Goal: Register for event/course

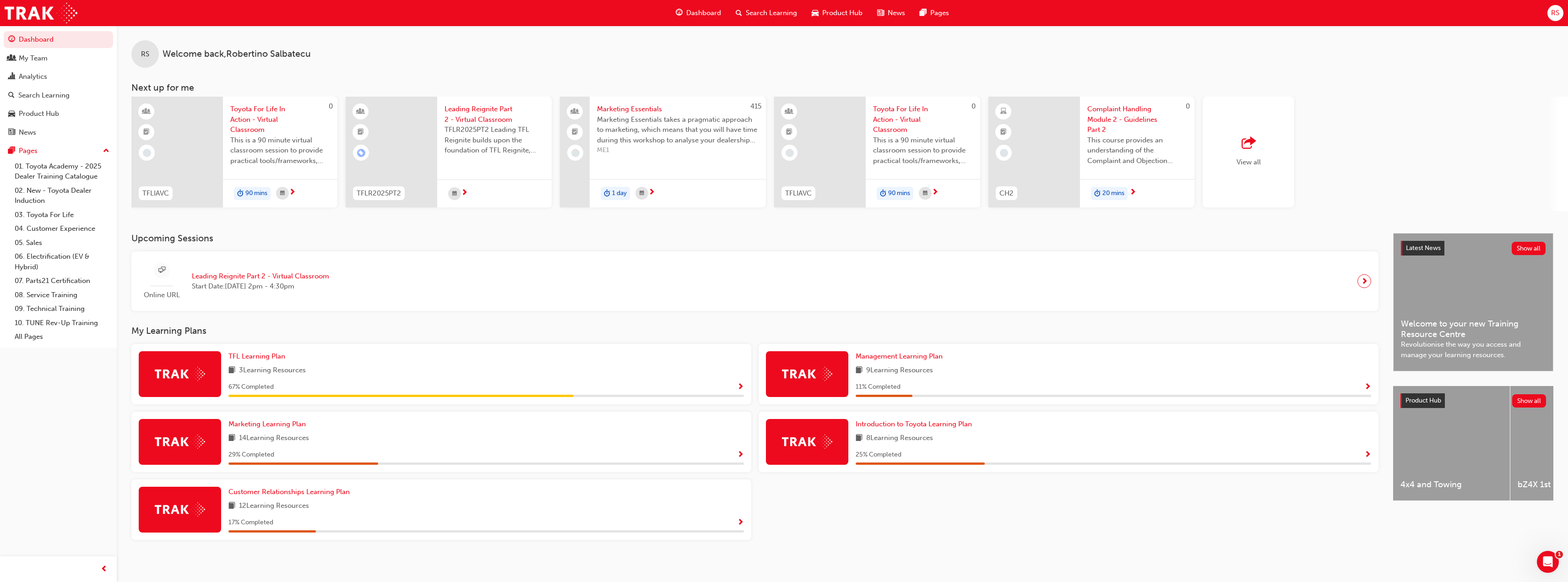
click at [774, 13] on span "Search Learning" at bounding box center [771, 13] width 51 height 10
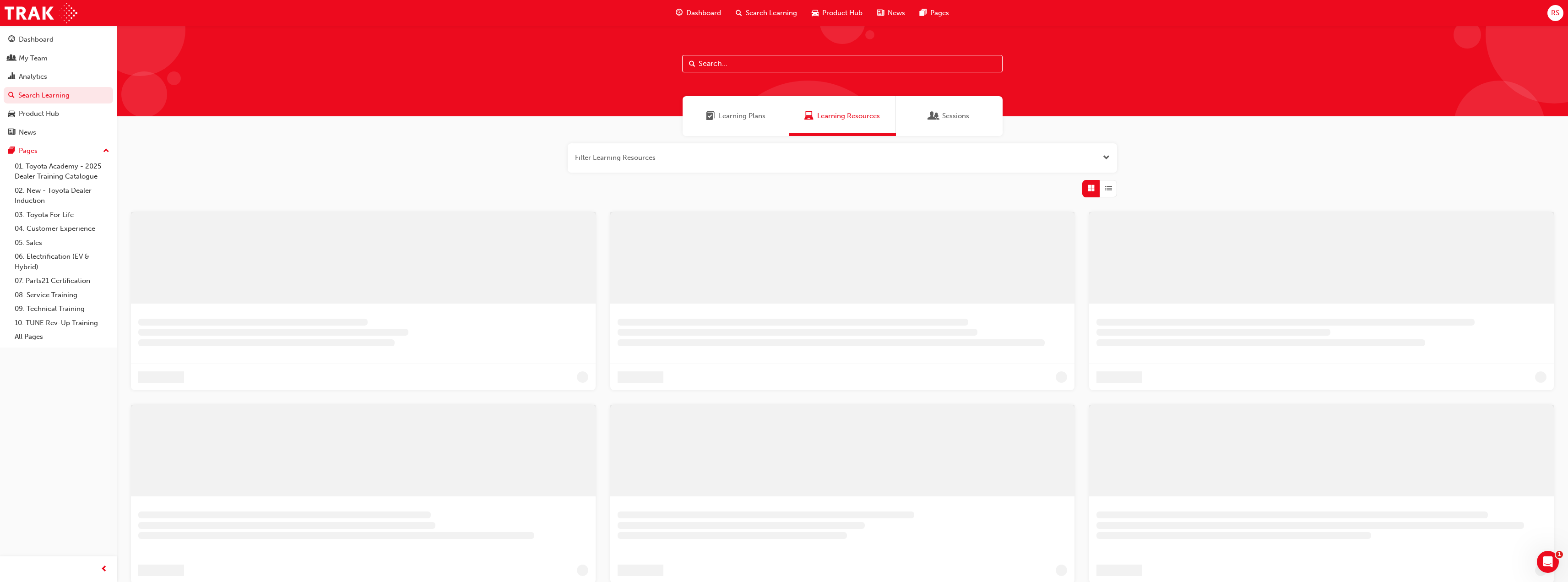
click at [736, 65] on input "text" at bounding box center [842, 64] width 320 height 17
paste input "Toyota For Life In Action - Virtual Classroom (TFLIAVC)"
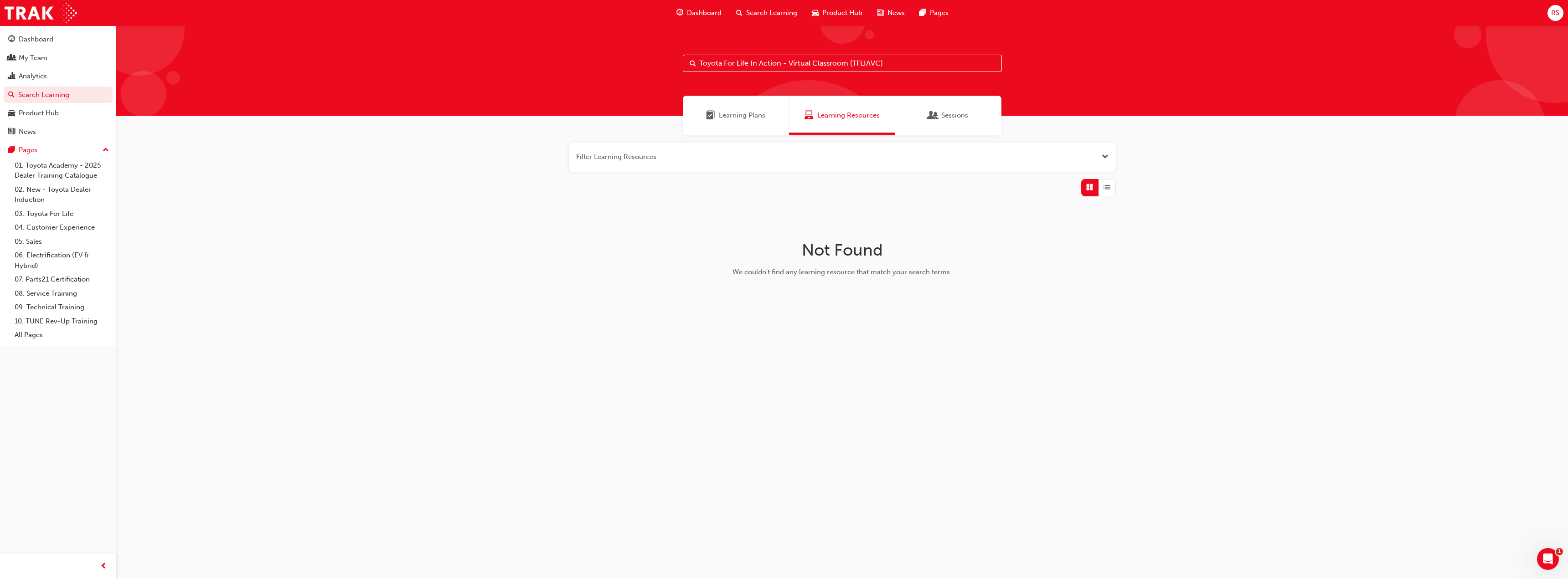
drag, startPoint x: 850, startPoint y: 63, endPoint x: 919, endPoint y: 63, distance: 69.0
click at [919, 63] on input "Toyota For Life In Action - Virtual Classroom (TFLIAVC)" at bounding box center [842, 63] width 319 height 17
drag, startPoint x: 787, startPoint y: 63, endPoint x: 754, endPoint y: 69, distance: 33.5
click at [754, 69] on input "Toyota For Life In Action - Virtual Classroom" at bounding box center [842, 63] width 319 height 17
click at [789, 63] on input "Toyota For Life In Action - Virtual Classroom" at bounding box center [842, 63] width 319 height 17
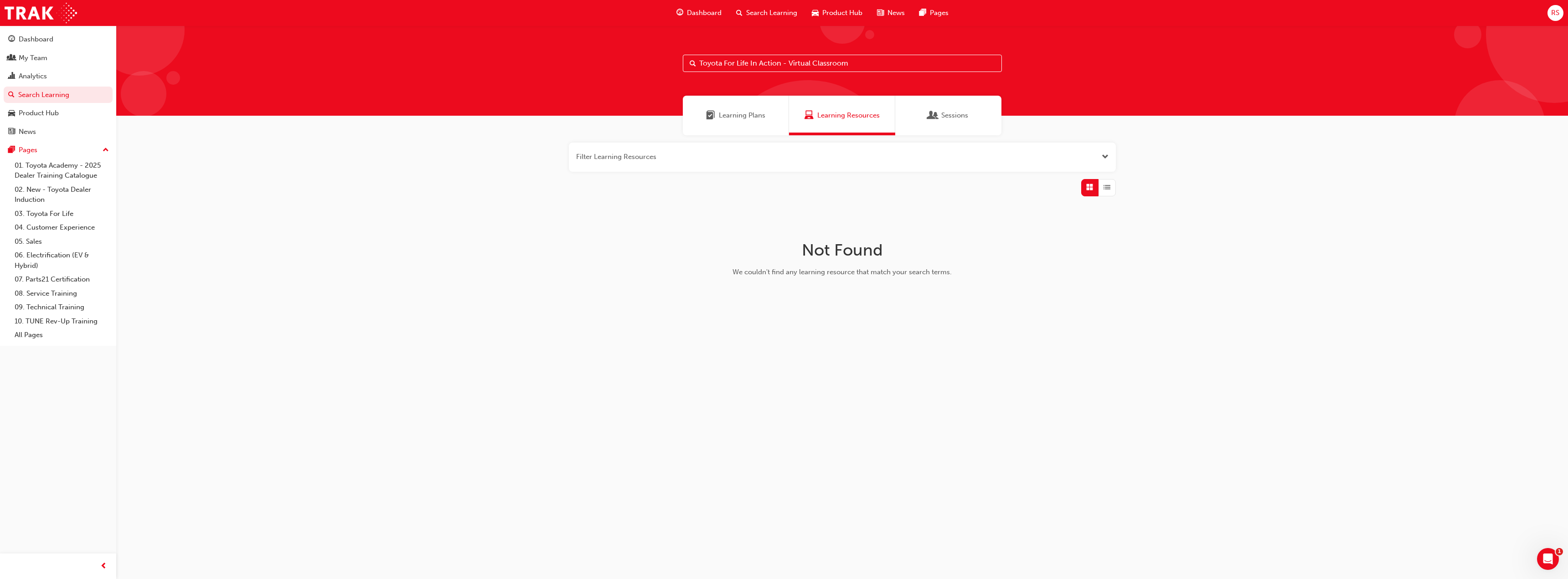
drag, startPoint x: 783, startPoint y: 63, endPoint x: 873, endPoint y: 61, distance: 90.0
click at [873, 61] on input "Toyota For Life In Action - Virtual Classroom" at bounding box center [842, 63] width 319 height 17
type input "Toyota For Life In Action"
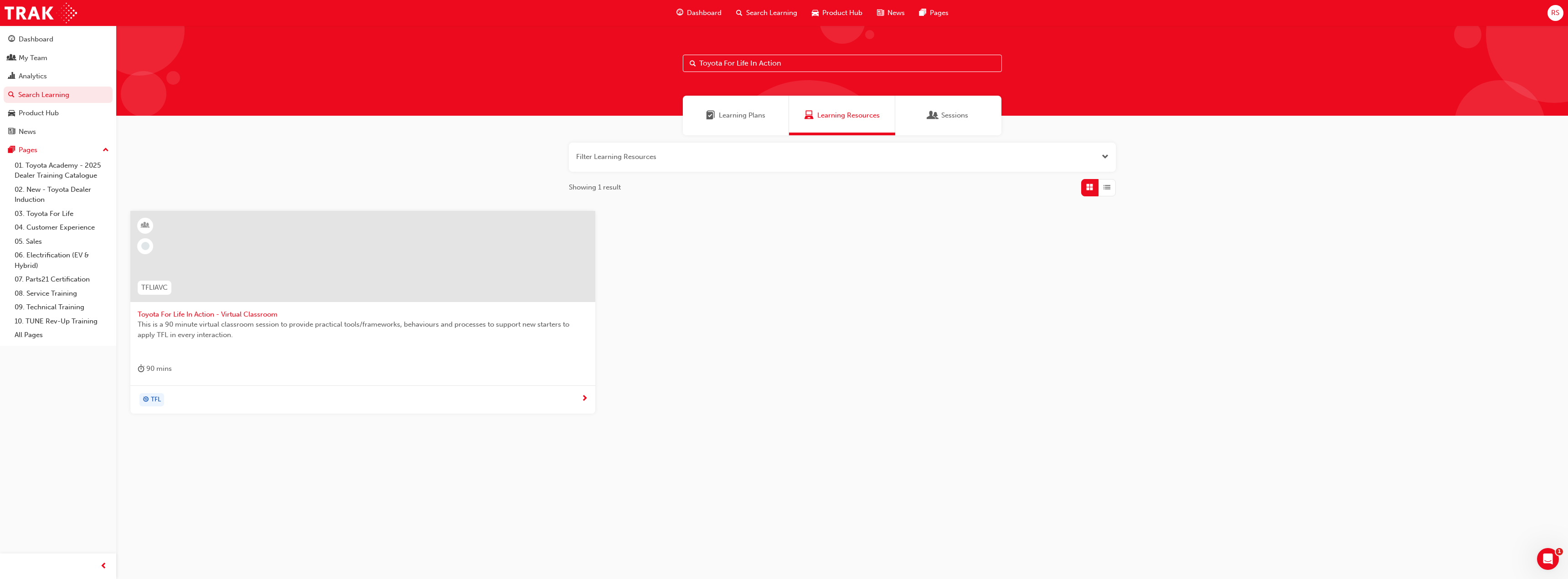
click at [251, 316] on span "Toyota For Life In Action - Virtual Classroom" at bounding box center [363, 314] width 450 height 10
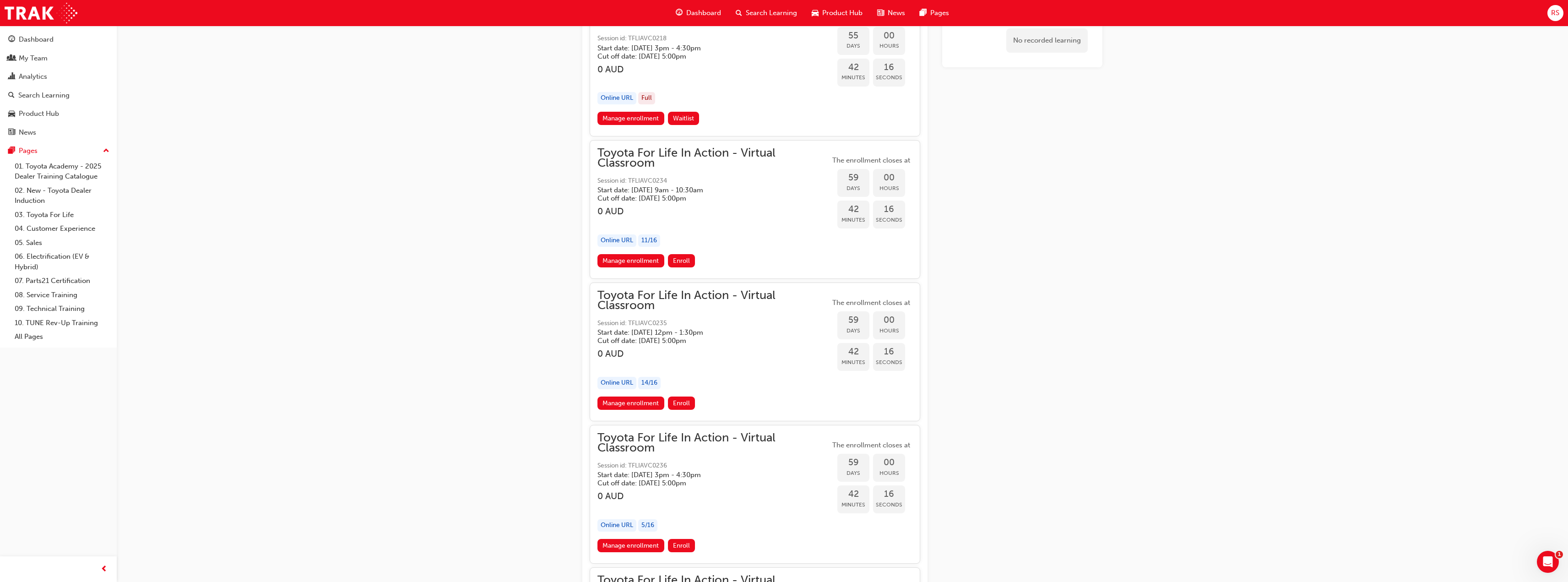
scroll to position [10433, 0]
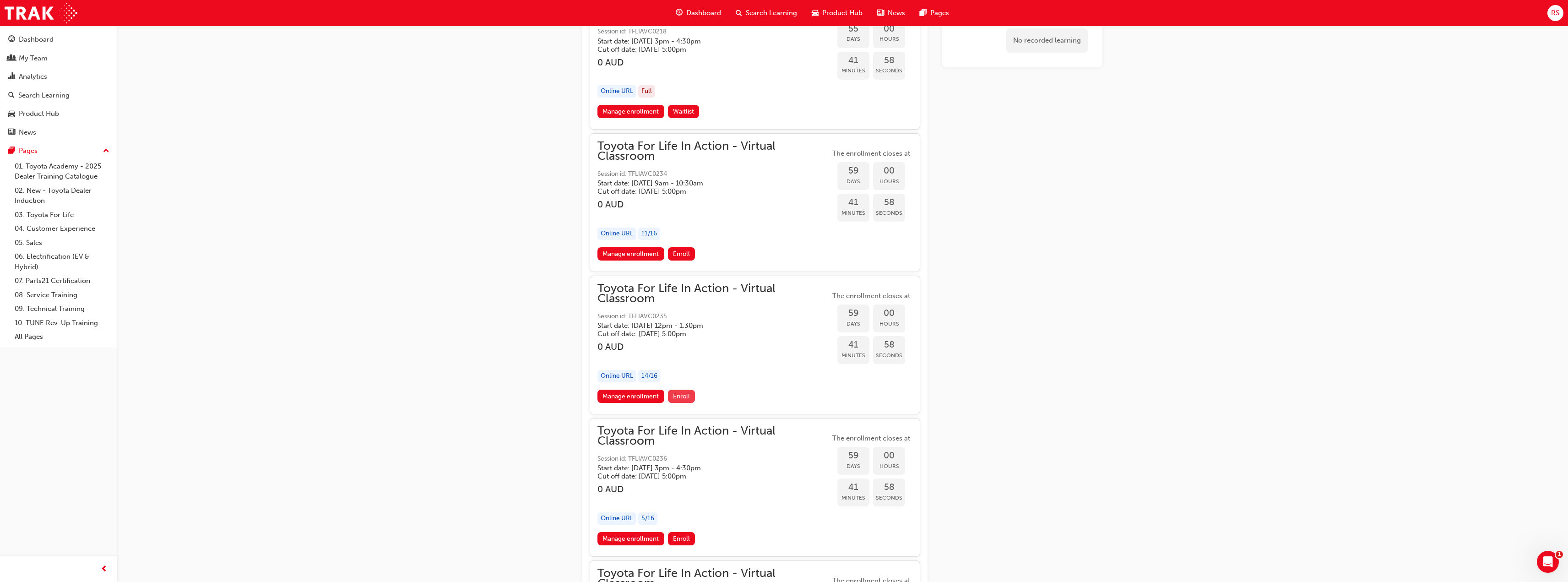
click at [680, 396] on span "Enroll" at bounding box center [682, 396] width 17 height 8
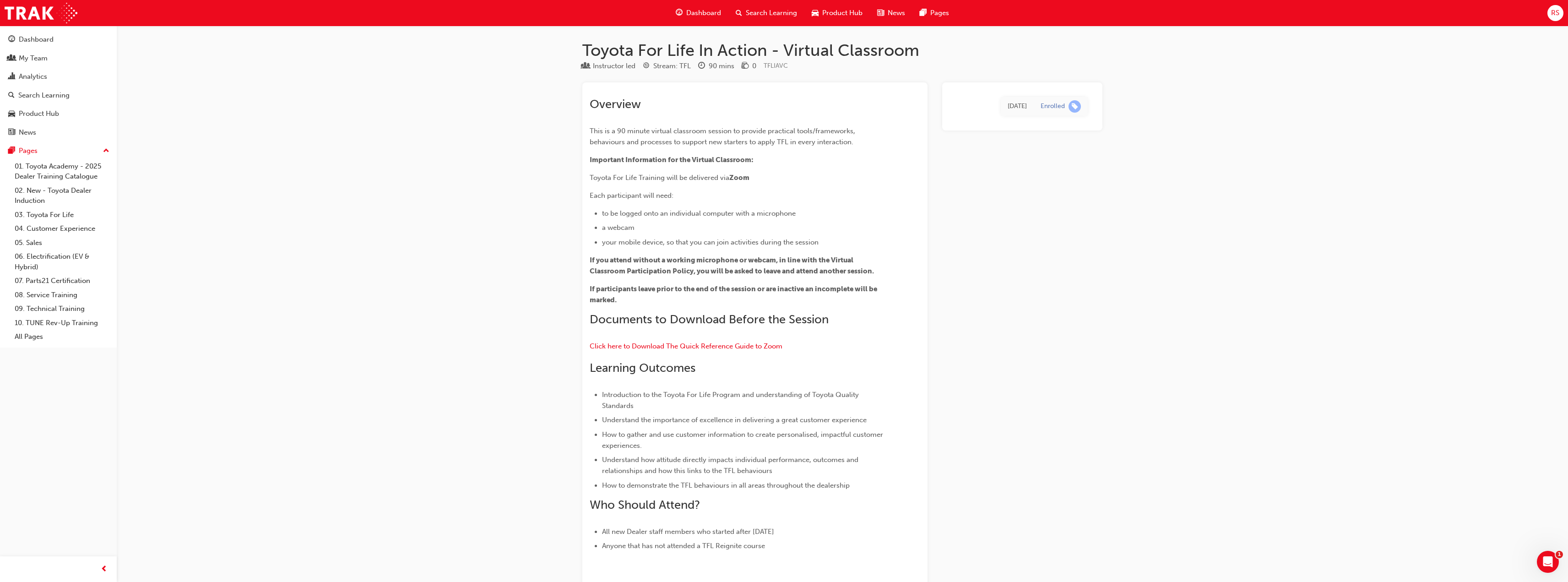
click at [1067, 102] on div "Enrolled" at bounding box center [1061, 106] width 40 height 12
click at [1070, 105] on span "learningRecordVerb_ENROLL-icon" at bounding box center [1075, 106] width 12 height 12
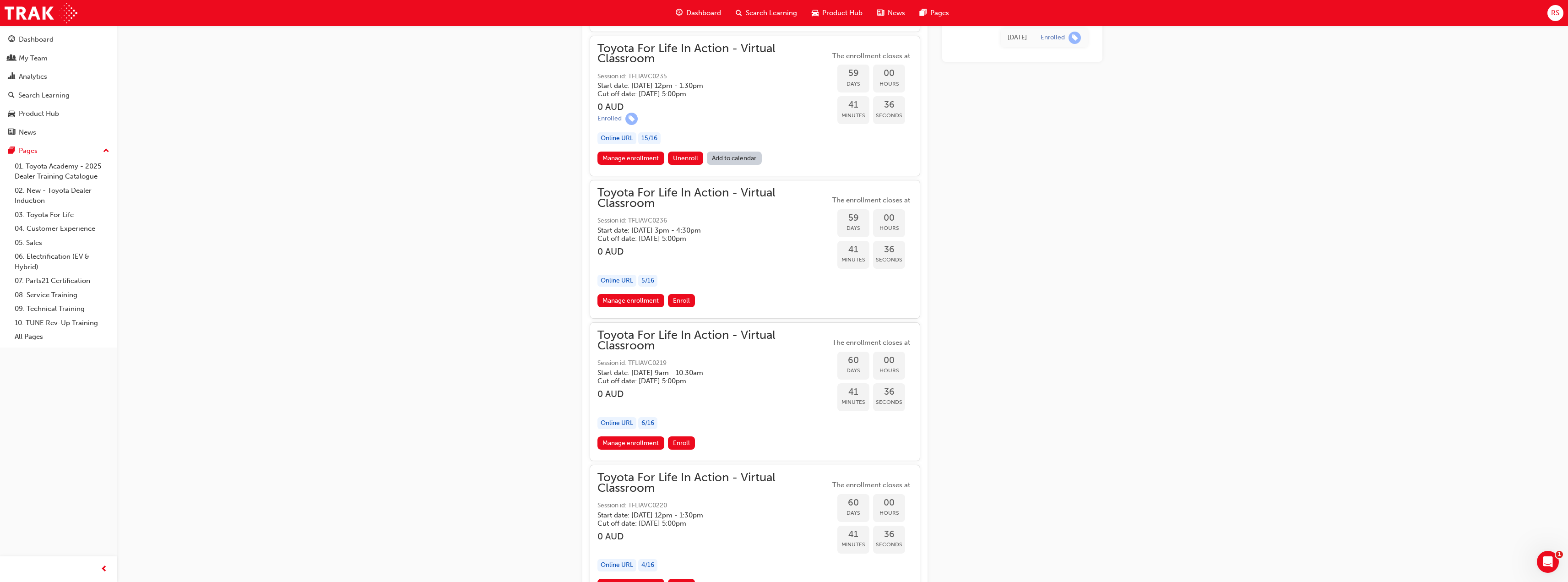
scroll to position [10663, 0]
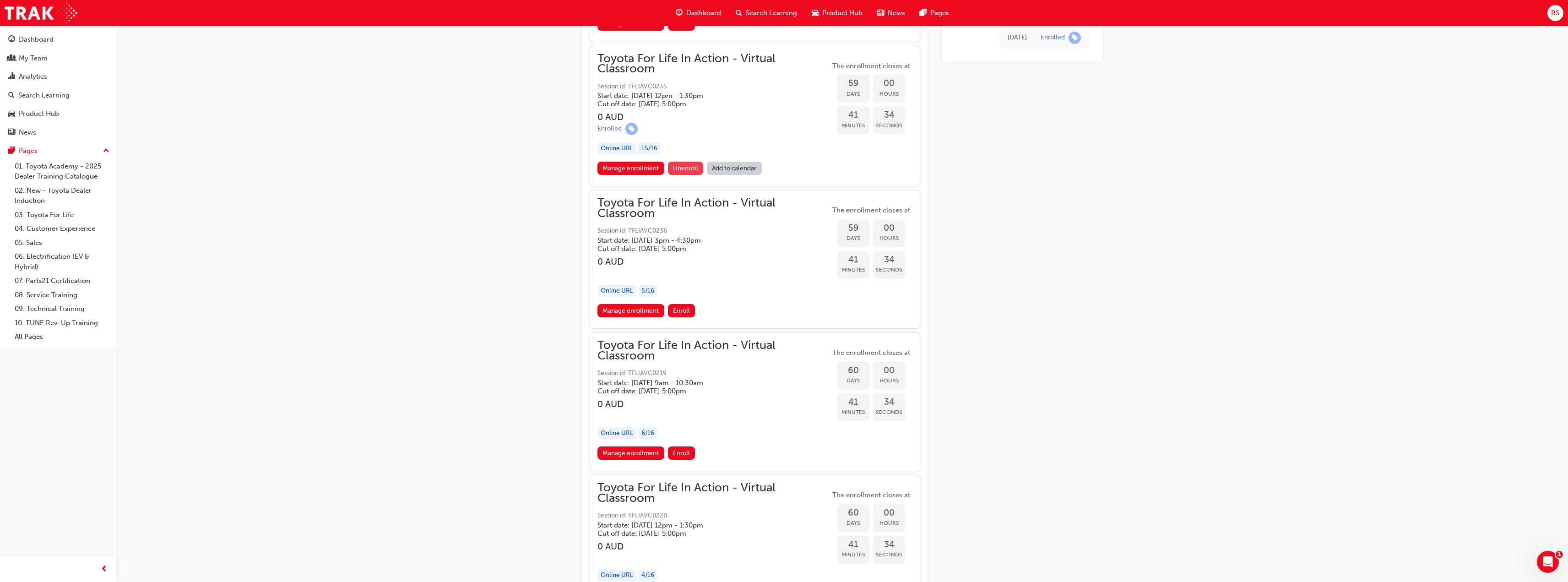
click at [684, 169] on span "Unenroll" at bounding box center [685, 168] width 25 height 8
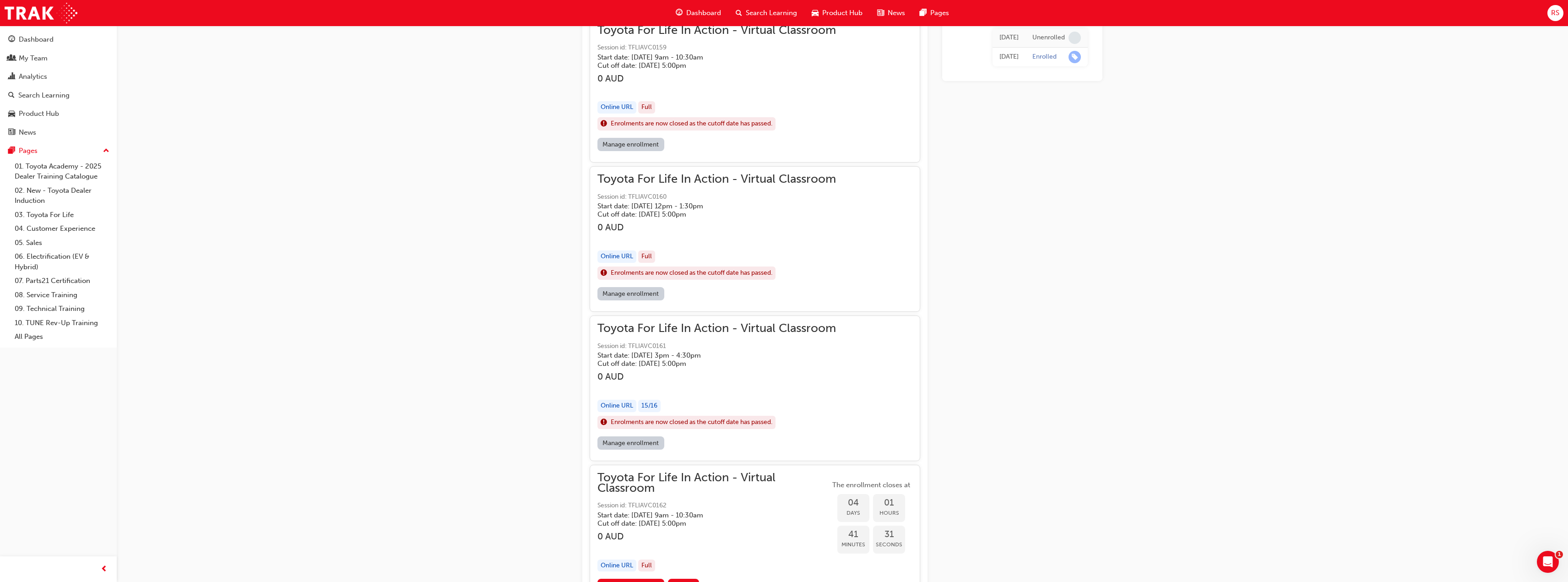
scroll to position [365, 0]
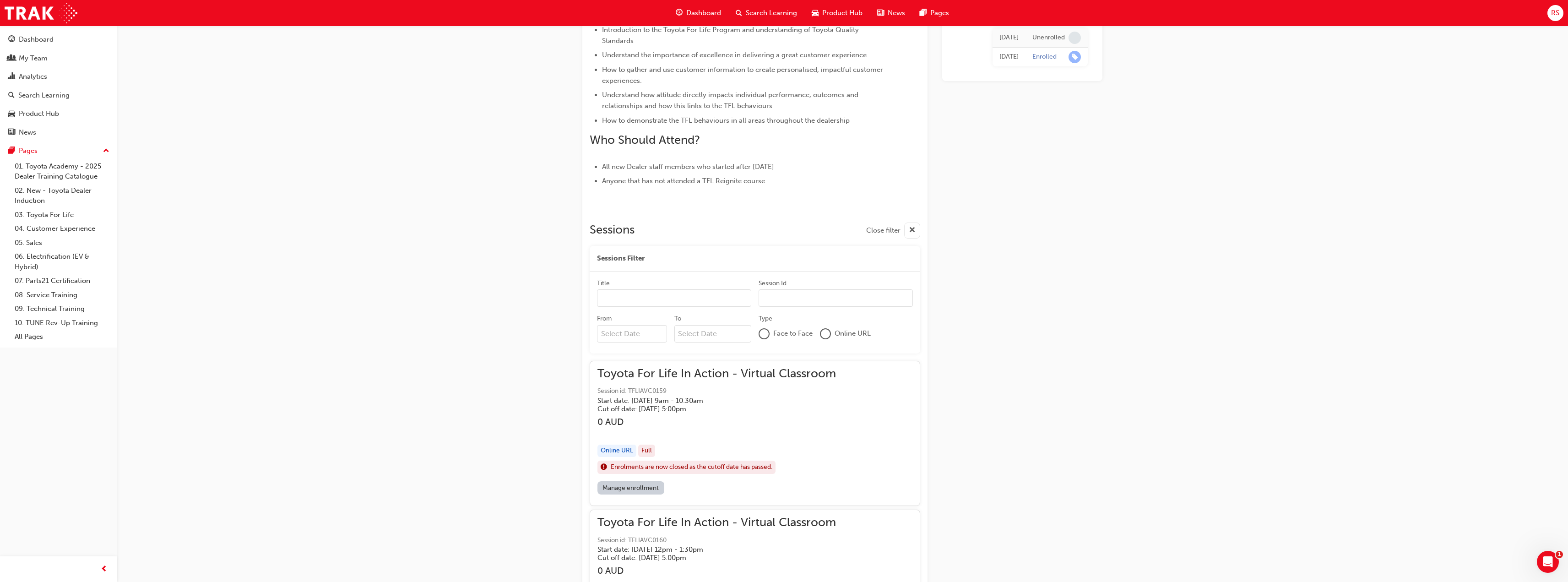
click at [622, 334] on input "From" at bounding box center [631, 334] width 70 height 17
click at [691, 354] on span "Next Month" at bounding box center [691, 355] width 0 height 10
click at [609, 425] on div "19" at bounding box center [606, 427] width 12 height 12
click at [609, 342] on input "From [DATE] Previous Month Next Month [DATE] Su Mo Tu We Th Fr Sa 28 29 30 1 2 …" at bounding box center [631, 334] width 70 height 17
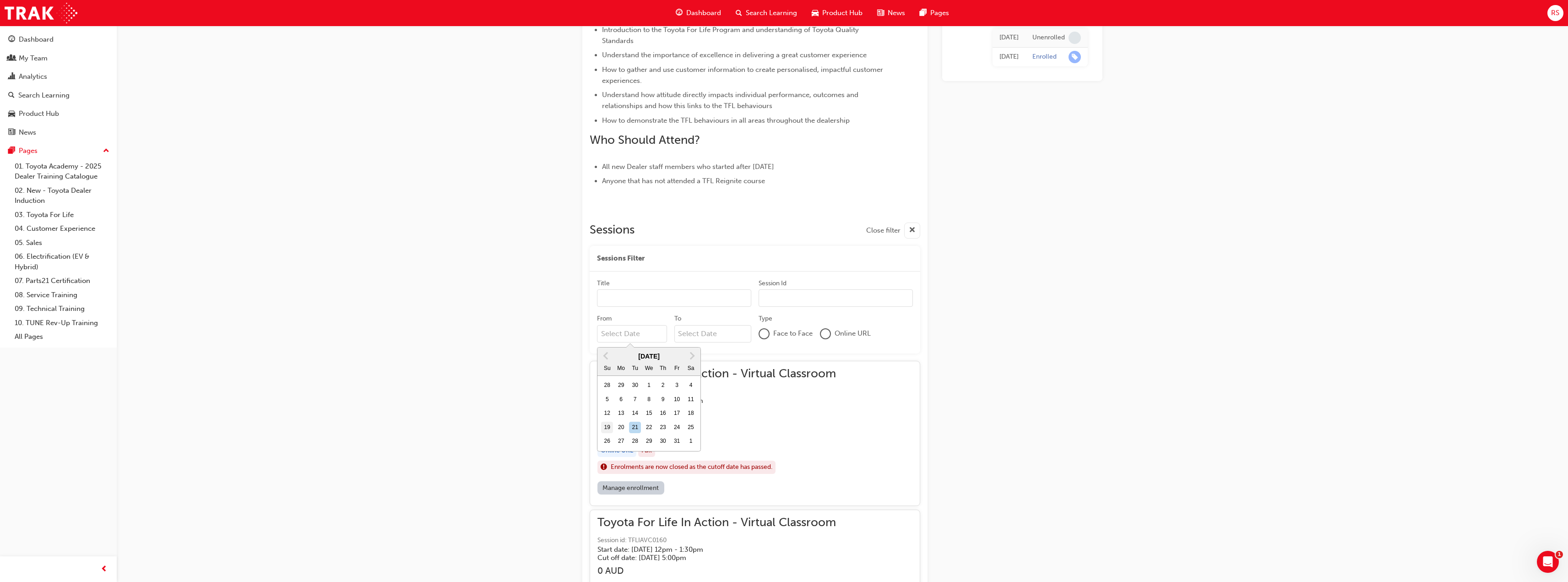
type input "[DATE]"
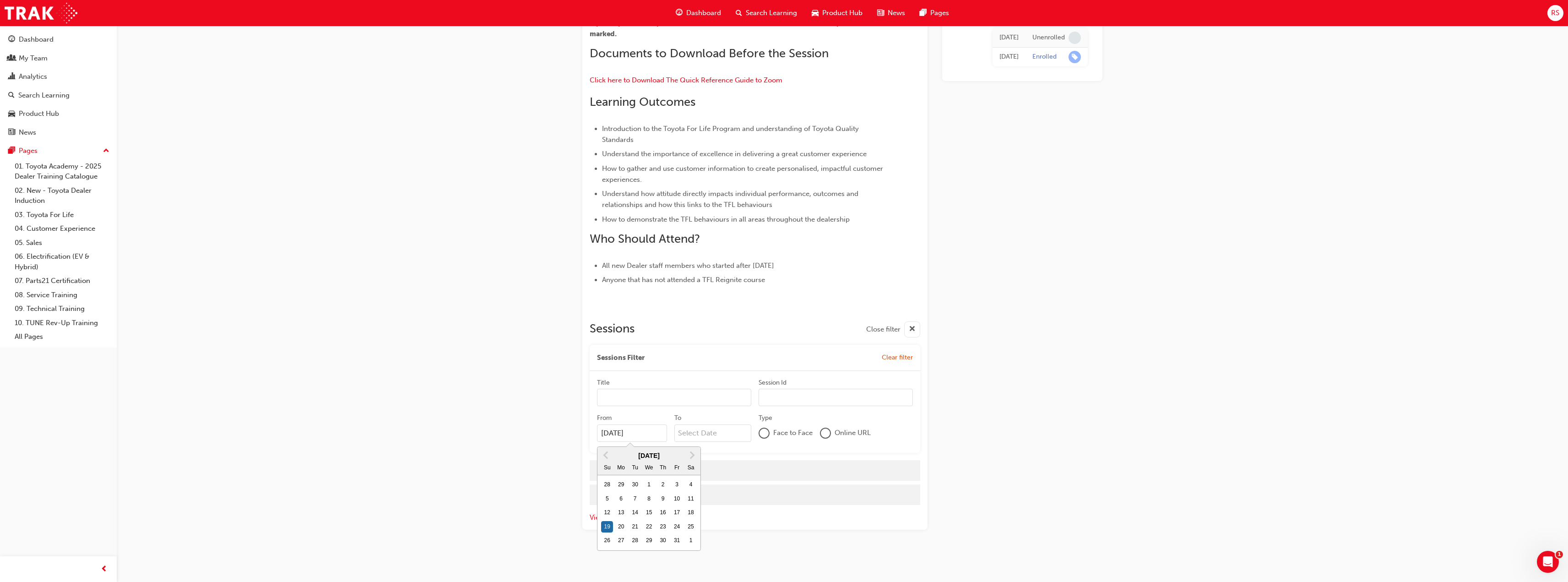
scroll to position [266, 0]
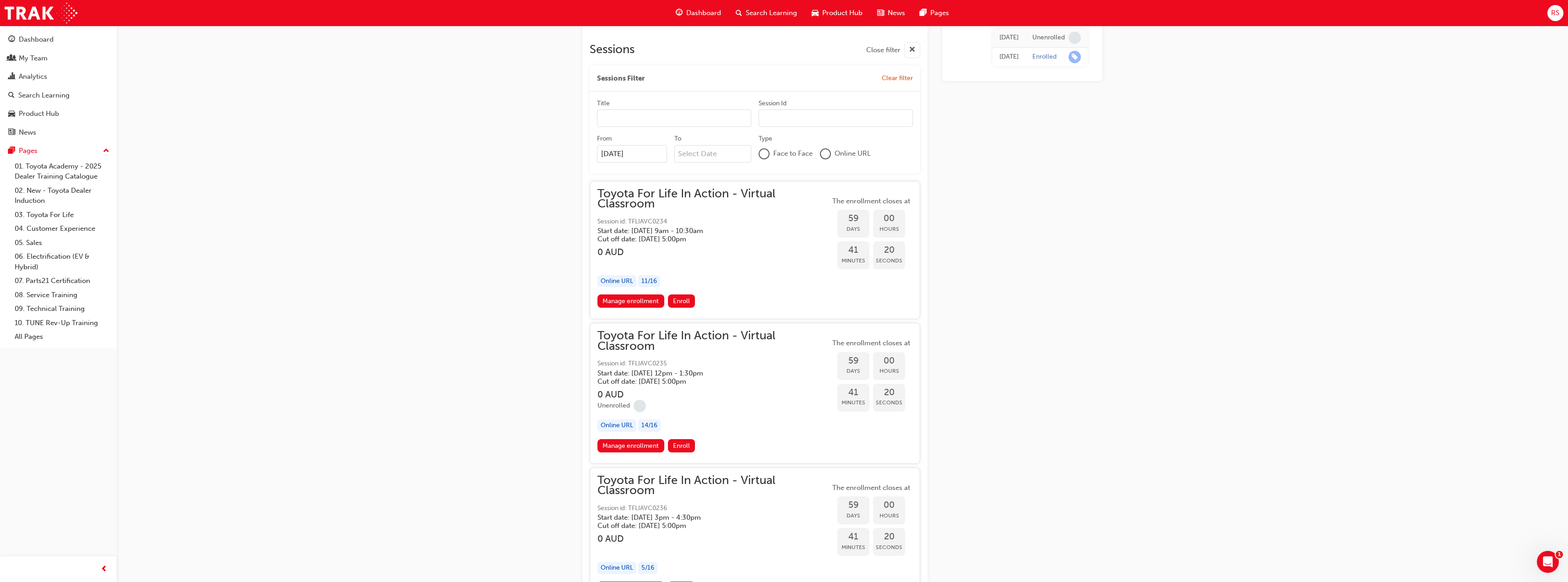
scroll to position [613, 0]
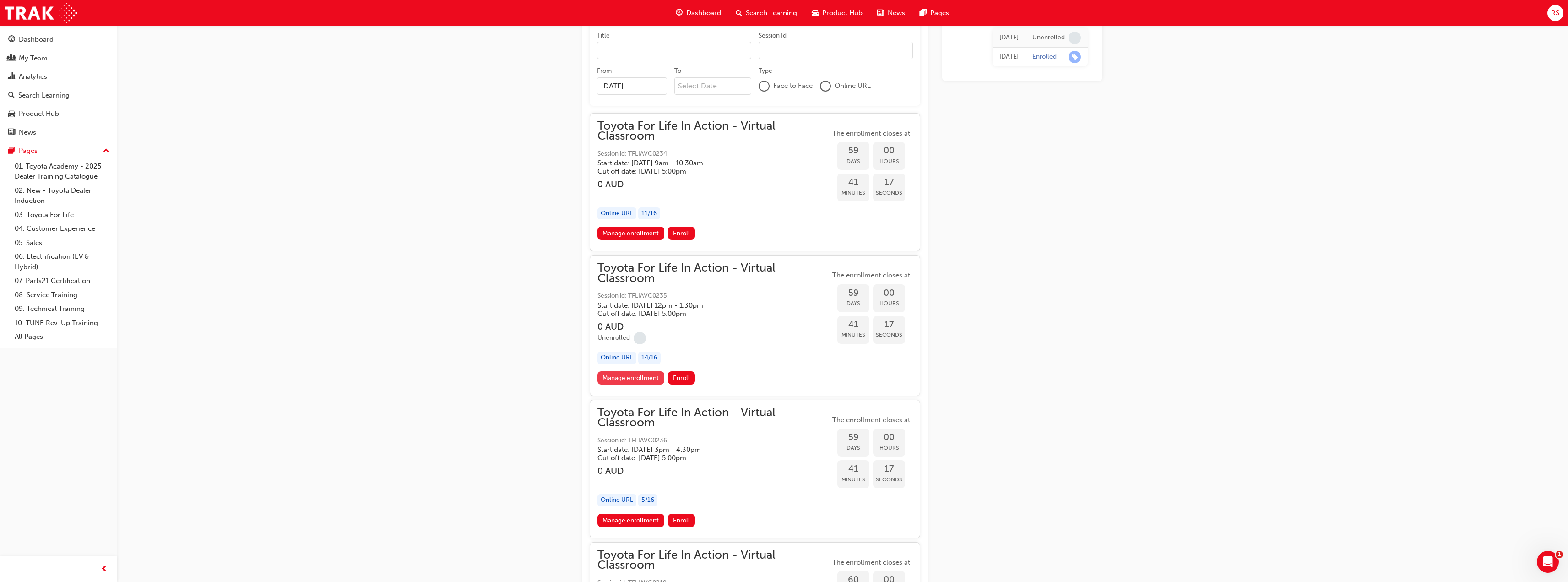
click at [630, 377] on link "Manage enrollment" at bounding box center [630, 378] width 67 height 13
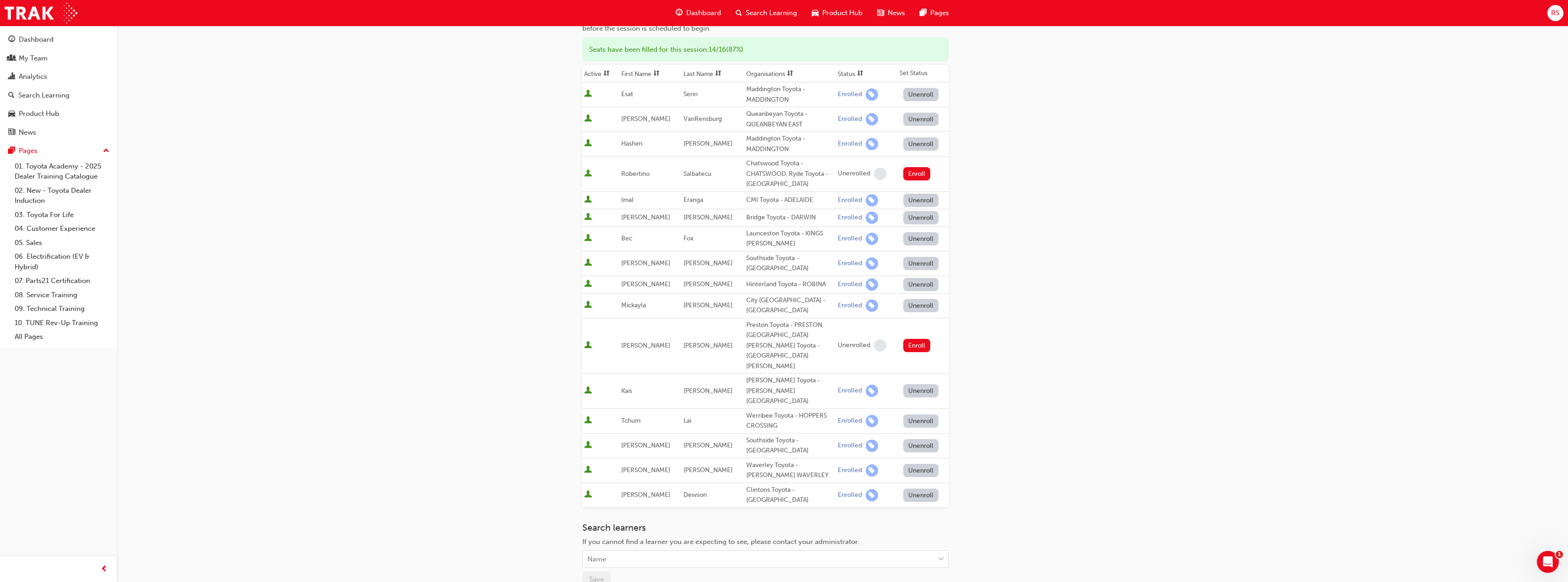
scroll to position [199, 0]
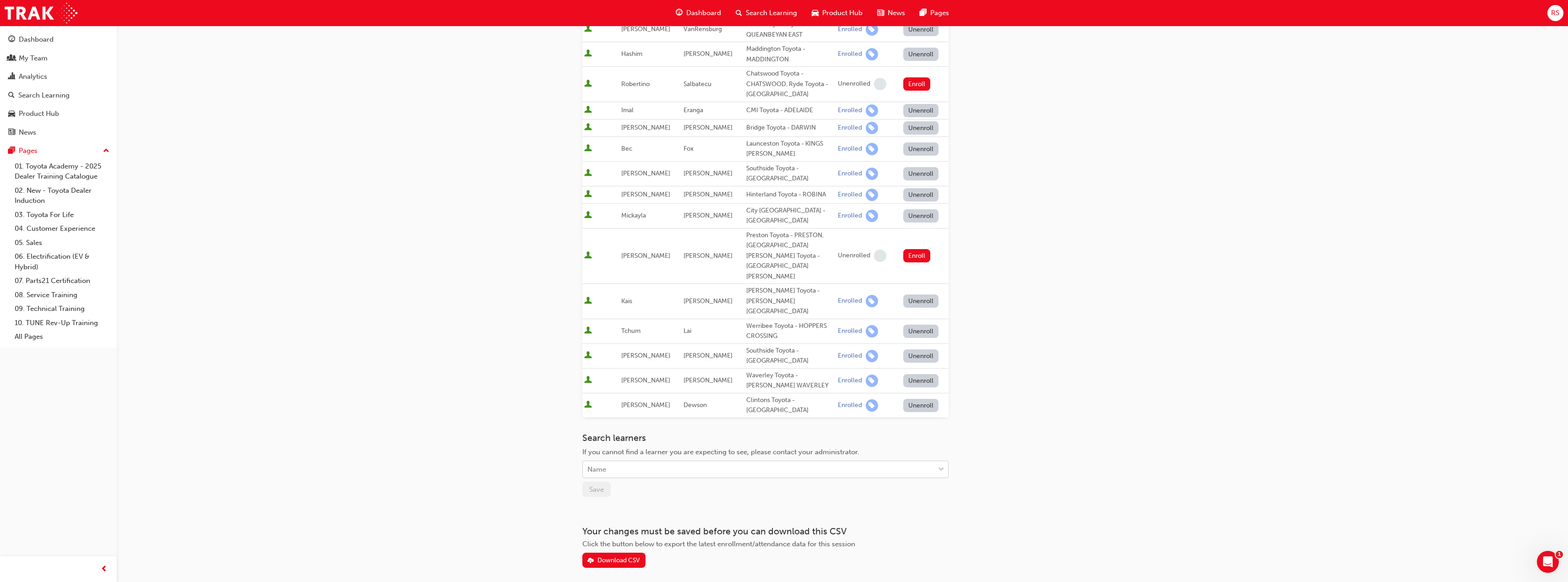
click at [654, 462] on div "Name" at bounding box center [758, 470] width 352 height 16
click at [653, 462] on div "Name" at bounding box center [758, 470] width 352 height 16
type input "r"
type input "[PERSON_NAME]"
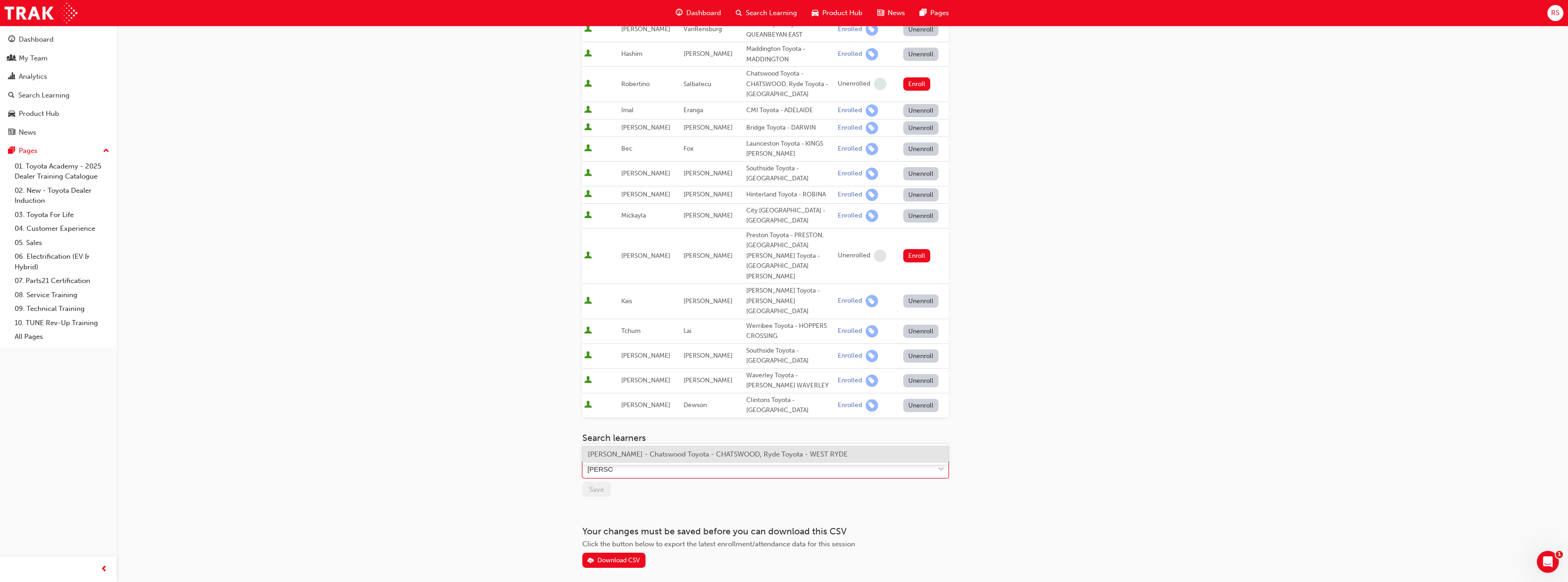
click at [668, 455] on span "[PERSON_NAME] - Chatswood Toyota - CHATSWOOD, Ryde Toyota - WEST RYDE" at bounding box center [718, 454] width 260 height 8
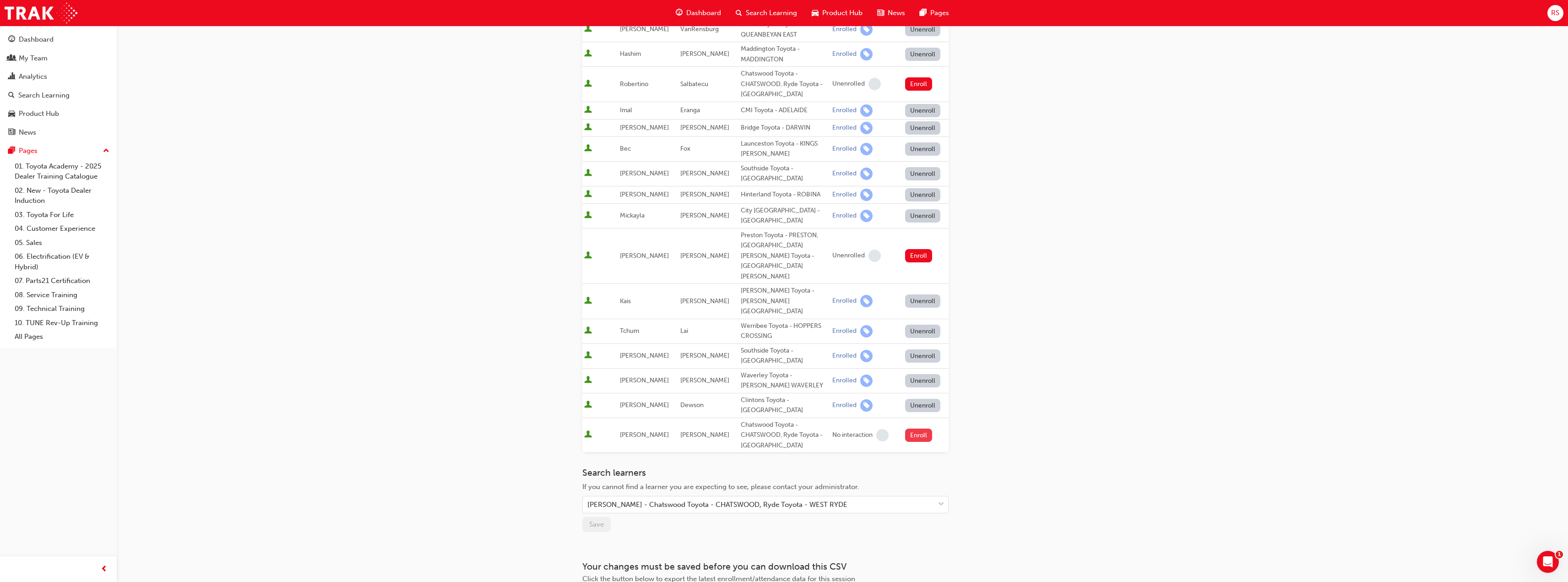
click at [918, 429] on button "Enroll" at bounding box center [918, 435] width 28 height 13
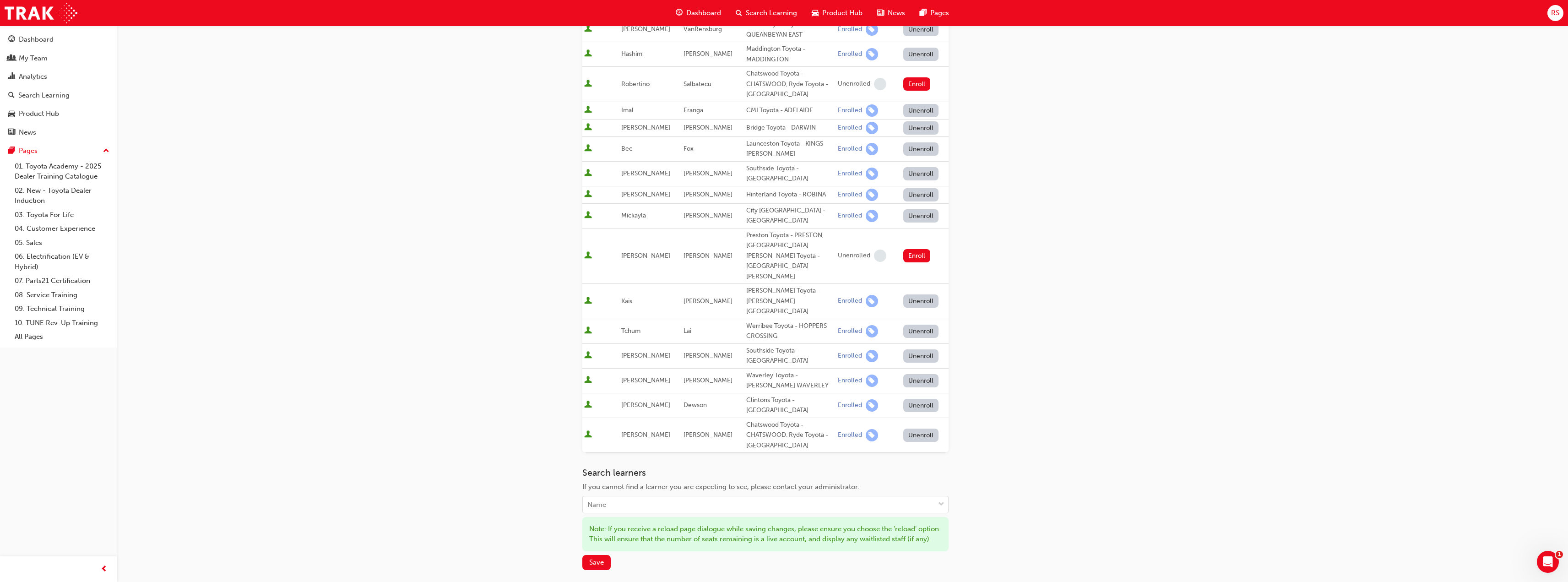
click at [1015, 422] on div "Go to session detail page Manage enrollment for Toyota For Life In Action - Vir…" at bounding box center [842, 234] width 520 height 814
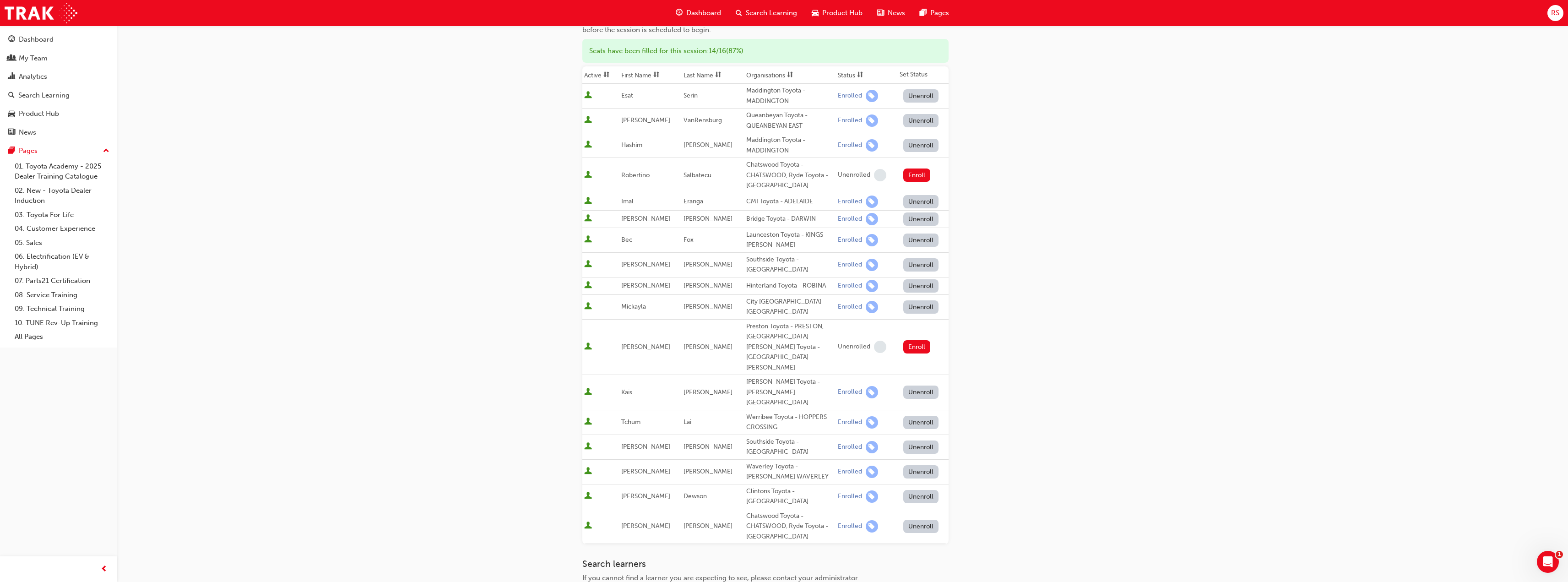
scroll to position [0, 0]
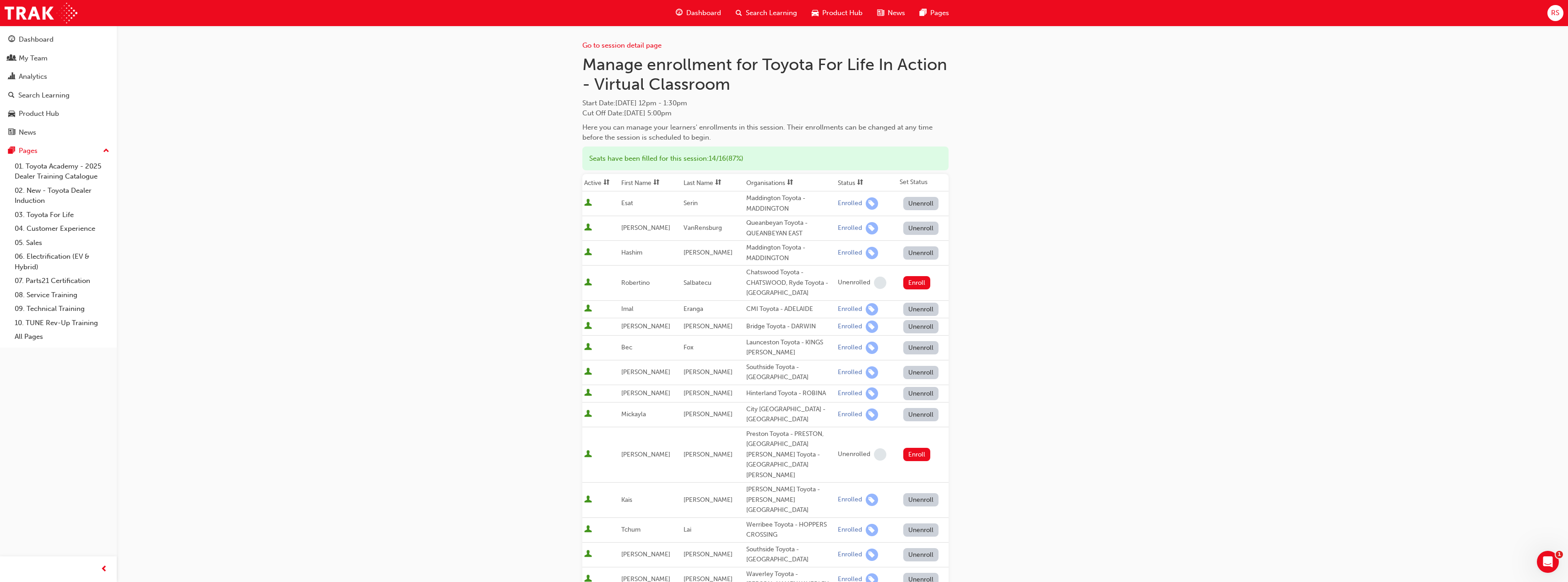
drag, startPoint x: 586, startPoint y: 61, endPoint x: 763, endPoint y: 111, distance: 183.9
click at [763, 111] on div "Manage enrollment for Toyota For Life In Action - Virtual Classroom Start Date …" at bounding box center [765, 98] width 366 height 89
copy div "Manage enrollment for Toyota For Life In Action - Virtual Classroom Start Date …"
click at [1093, 375] on div "Go to session detail page Manage enrollment for Toyota For Life In Action - Vir…" at bounding box center [842, 432] width 520 height 814
